Goal: Obtain resource: Download file/media

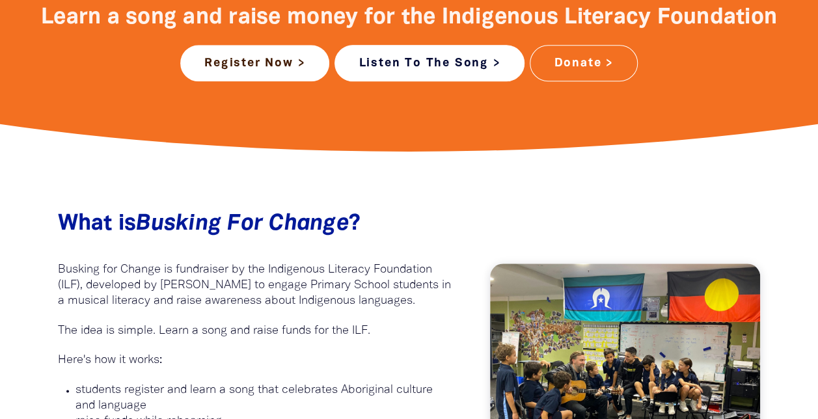
scroll to position [651, 0]
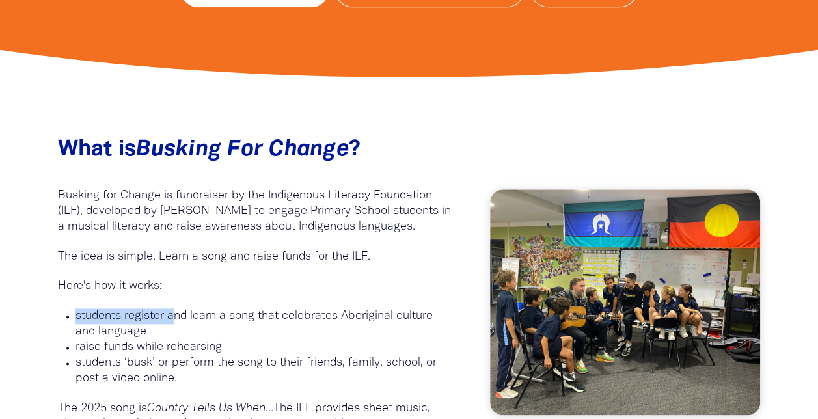
drag, startPoint x: 177, startPoint y: 323, endPoint x: 444, endPoint y: 295, distance: 268.2
click at [444, 295] on div "What is Busking For Change ?﻿ Busking for Change is fundraiser by the Indigenou…" at bounding box center [255, 314] width 394 height 355
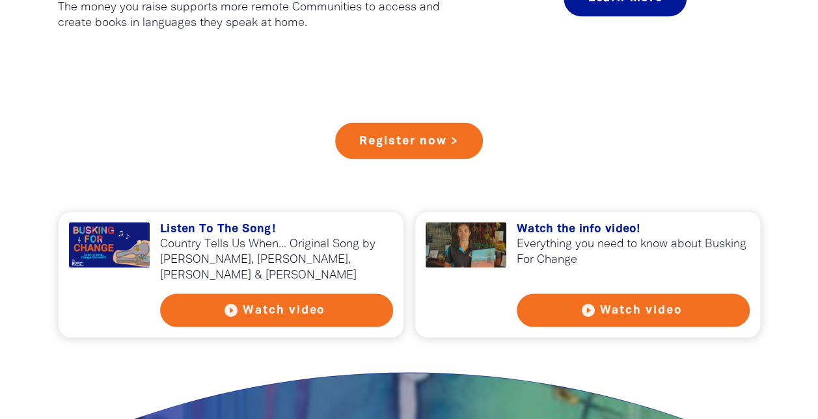
scroll to position [1171, 0]
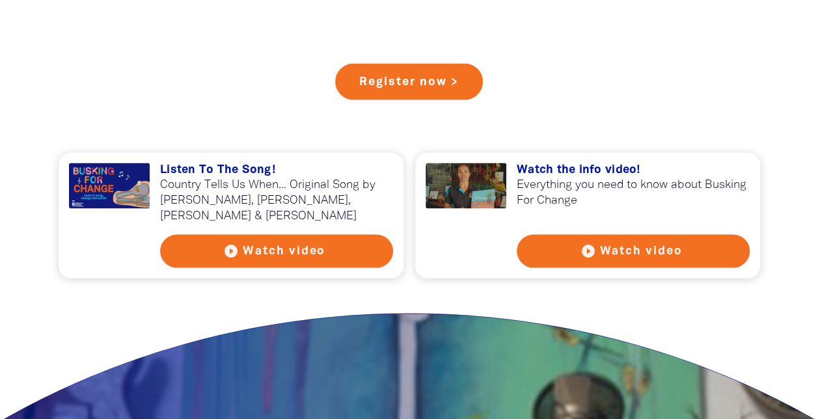
click at [321, 250] on button "play_circle_filled Watch video" at bounding box center [276, 250] width 233 height 33
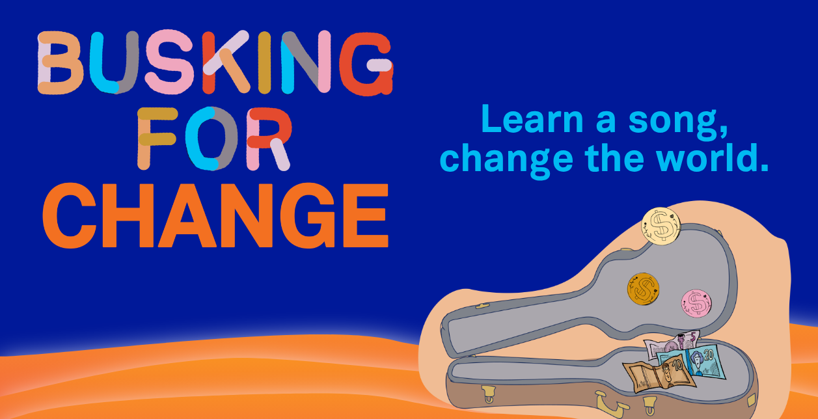
scroll to position [0, 0]
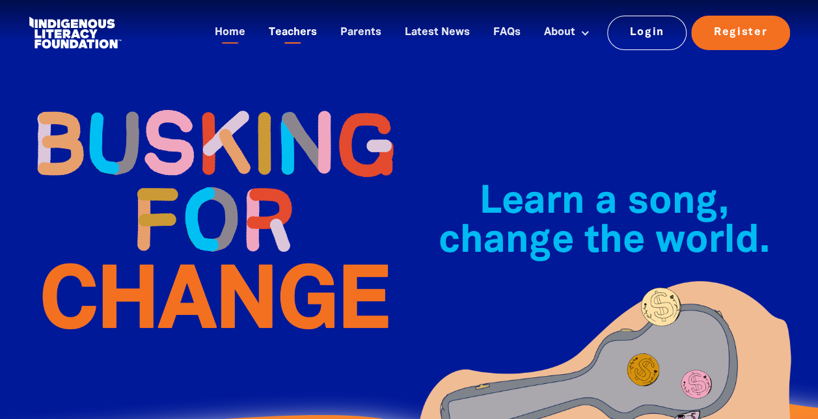
click at [288, 31] on link "Teachers" at bounding box center [293, 32] width 64 height 21
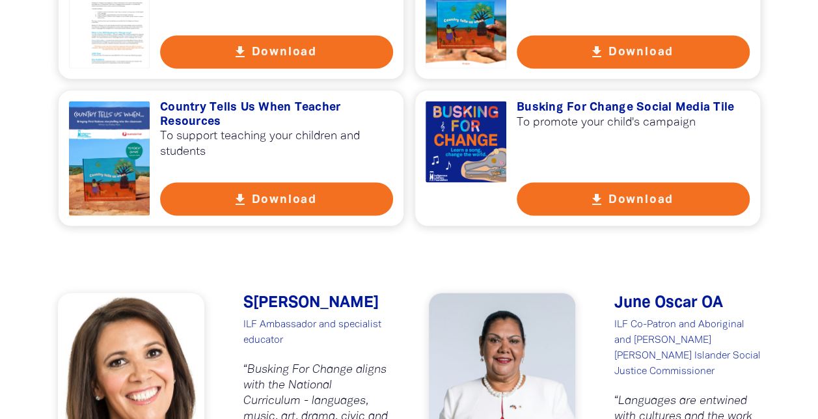
scroll to position [976, 0]
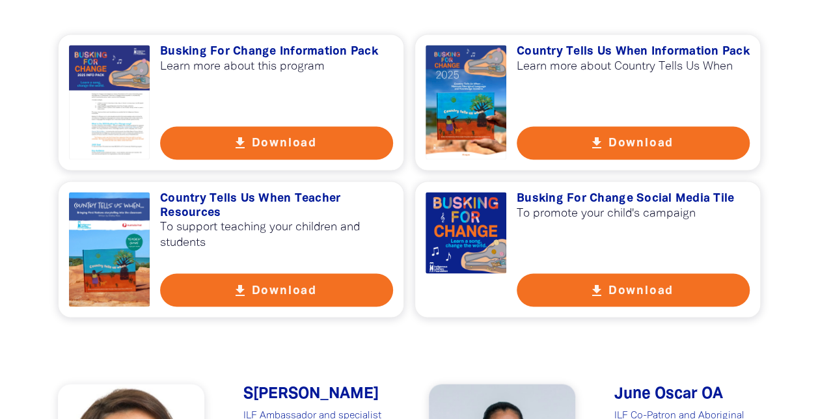
click at [241, 56] on h3 "Busking For Change Information Pack" at bounding box center [276, 52] width 233 height 14
click at [658, 142] on button "get_app Download" at bounding box center [633, 142] width 233 height 33
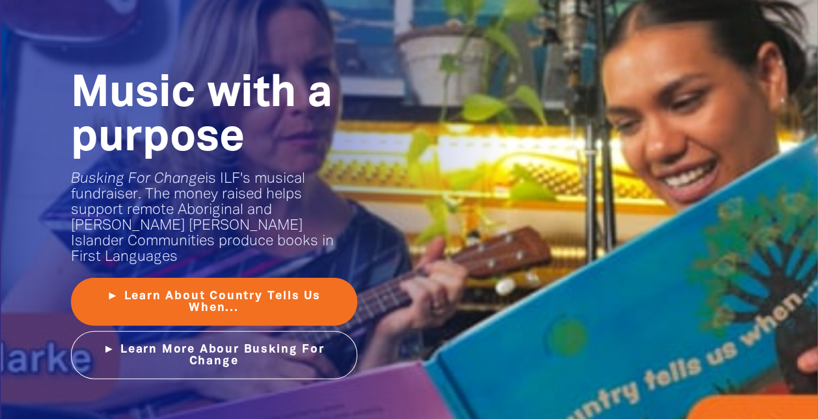
scroll to position [1627, 0]
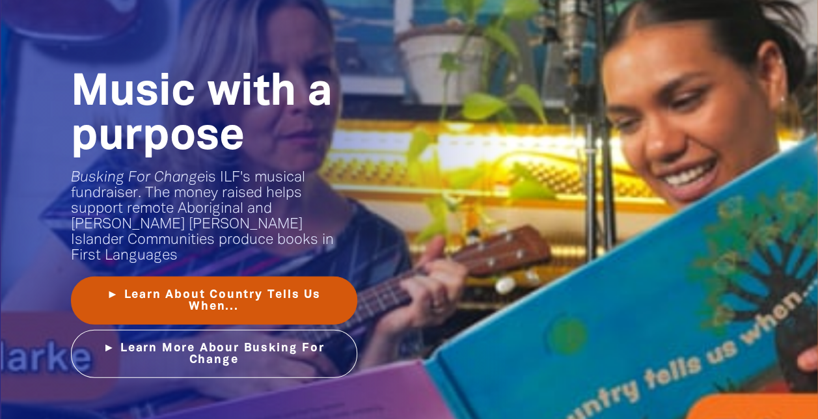
click at [169, 284] on link "► Learn About Country Tells Us When..." at bounding box center [214, 301] width 286 height 48
